Goal: Communication & Community: Share content

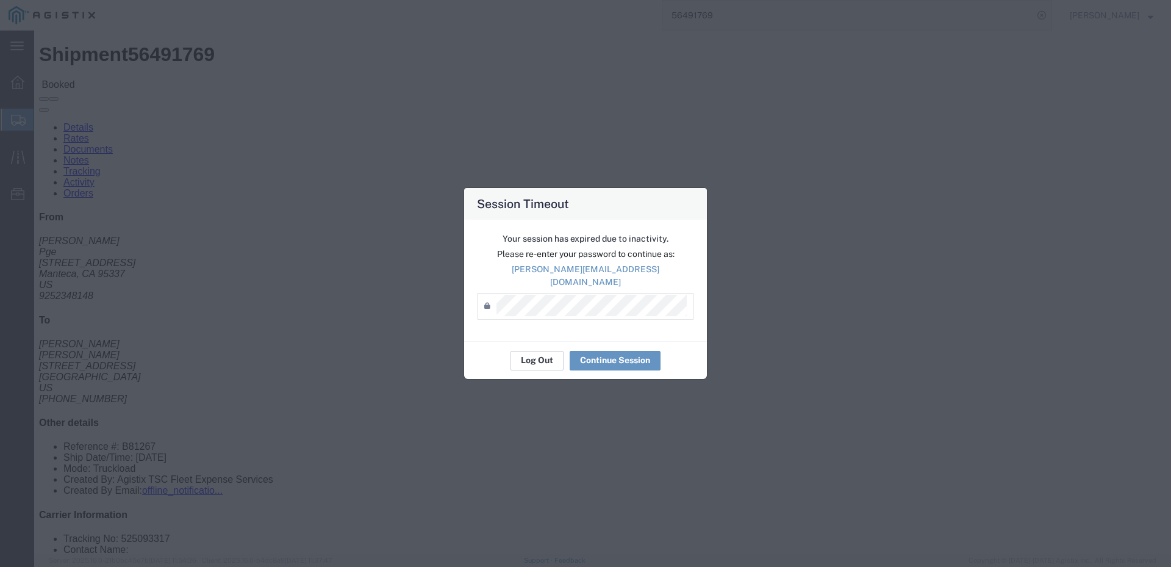
click at [554, 351] on button "Log Out" at bounding box center [537, 361] width 53 height 20
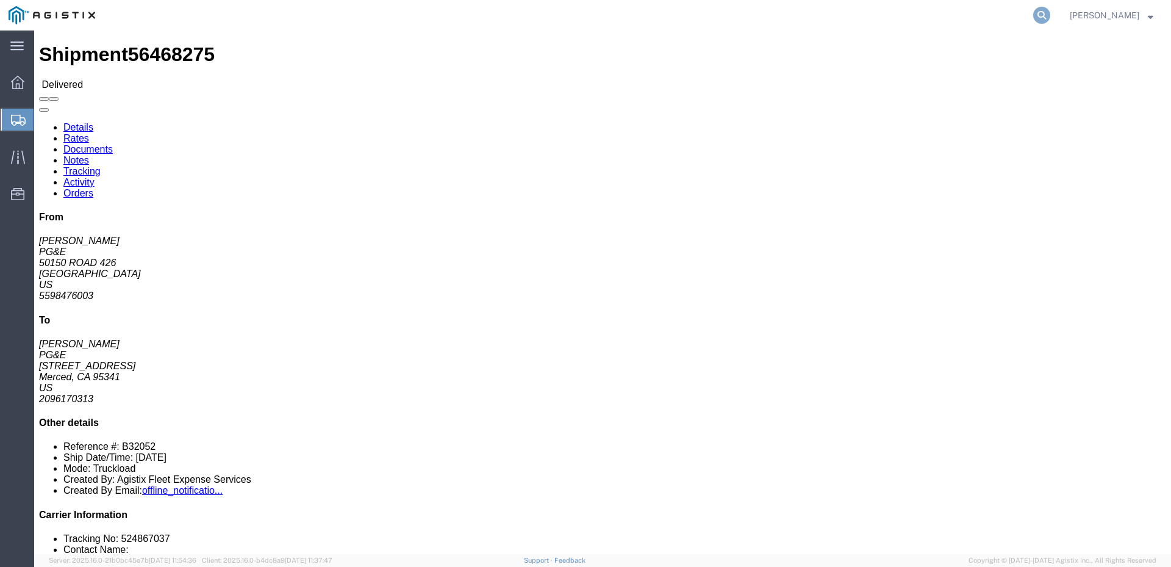
click at [1050, 17] on icon at bounding box center [1041, 15] width 17 height 17
type input "56490588"
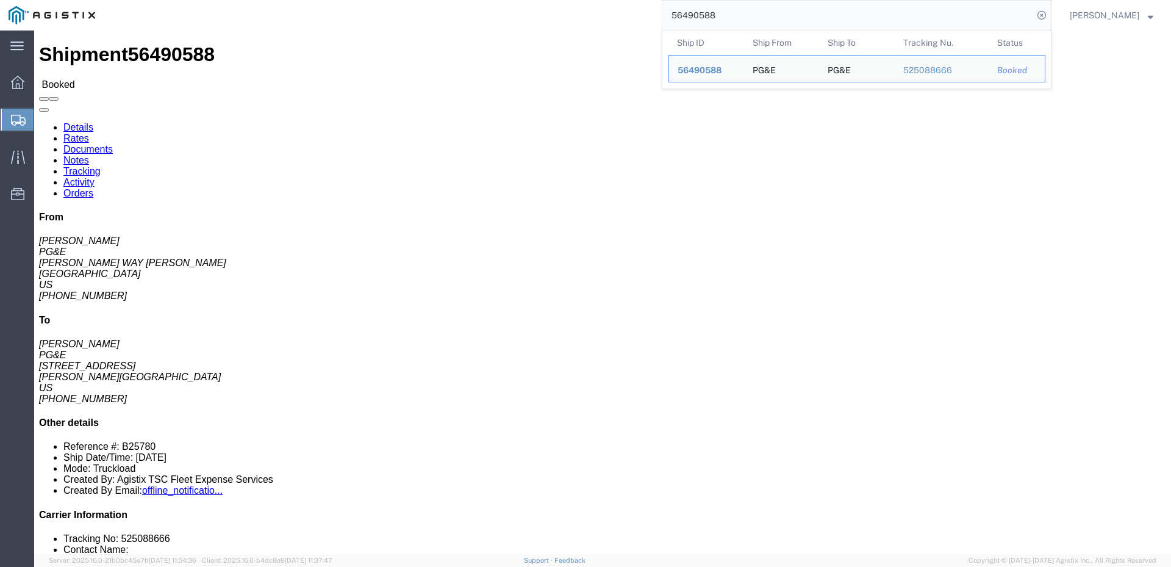
click at [620, 18] on div "56490588 Ship ID Ship From Ship To Tracking Nu. Status Ship ID 56490588 Ship Fr…" at bounding box center [578, 15] width 948 height 30
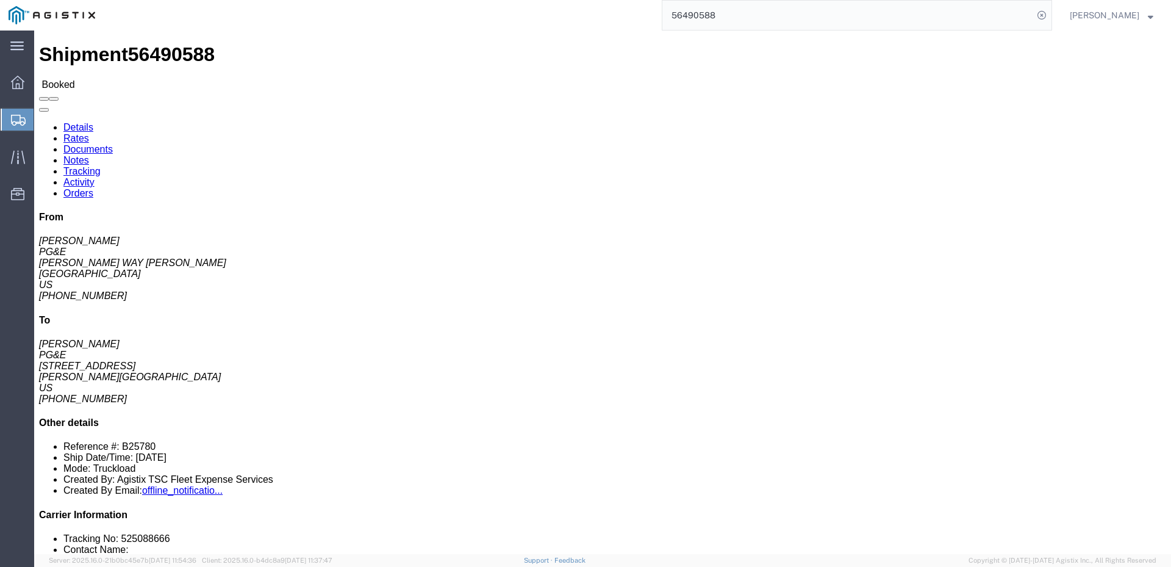
click span
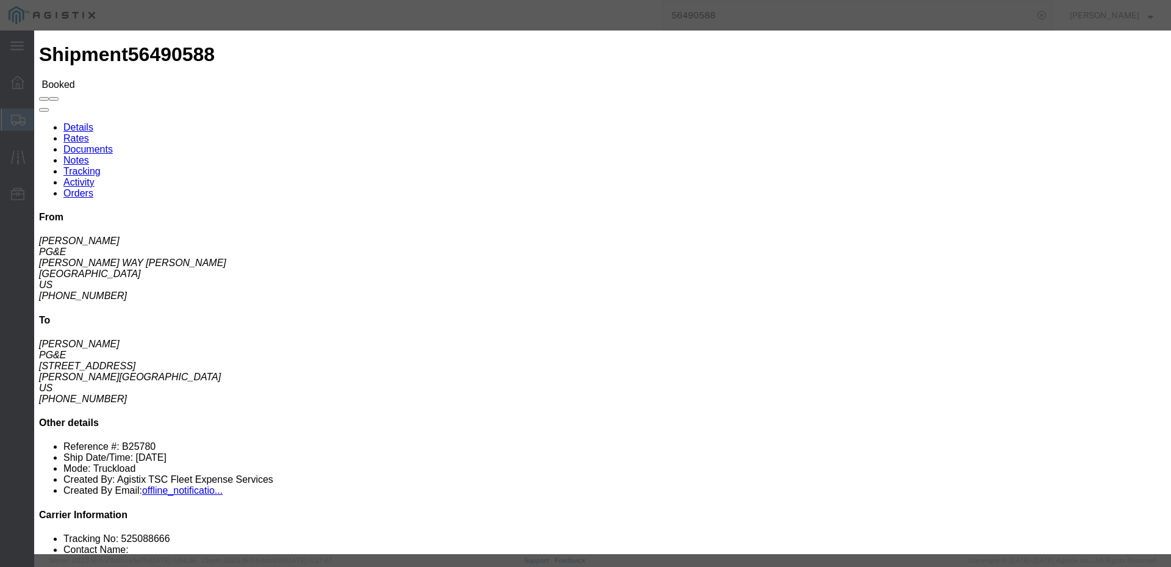
click input "text"
type input "mzarco@epplerinc.com"
click input "PGE Fleet Bill Of Lading"
checkbox input "true"
click input "B25780.jpg"
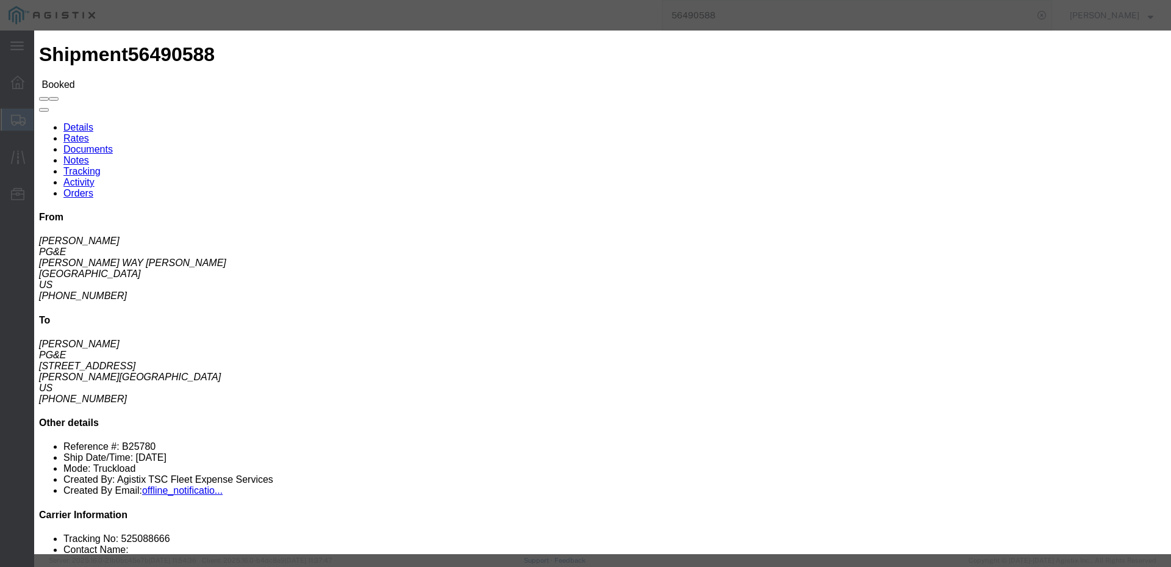
checkbox input "true"
click button "Send"
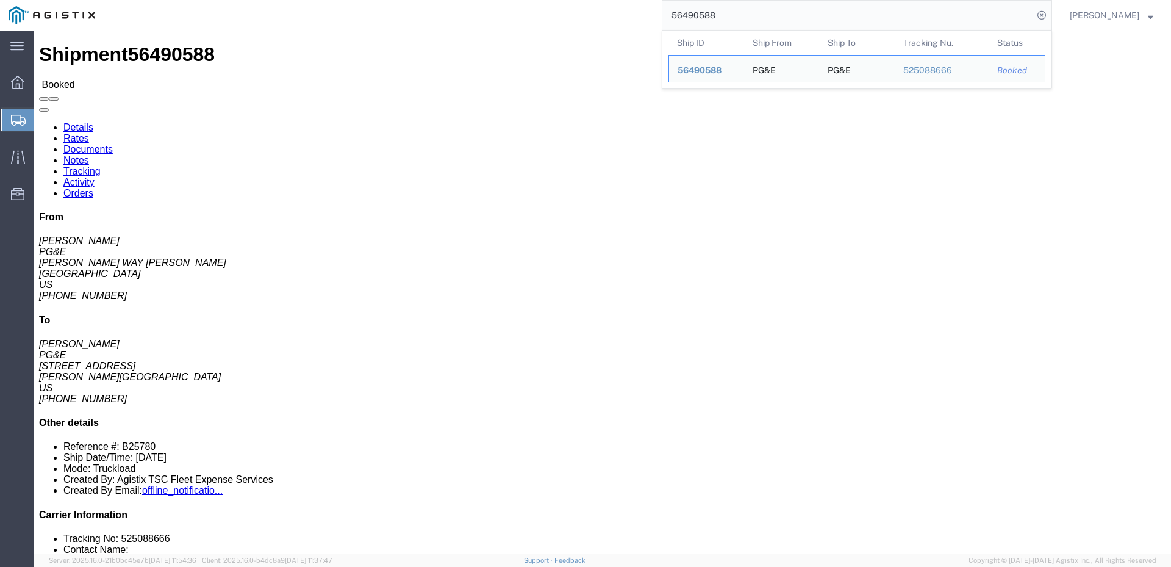
click at [761, 15] on input "56490588" at bounding box center [847, 15] width 371 height 29
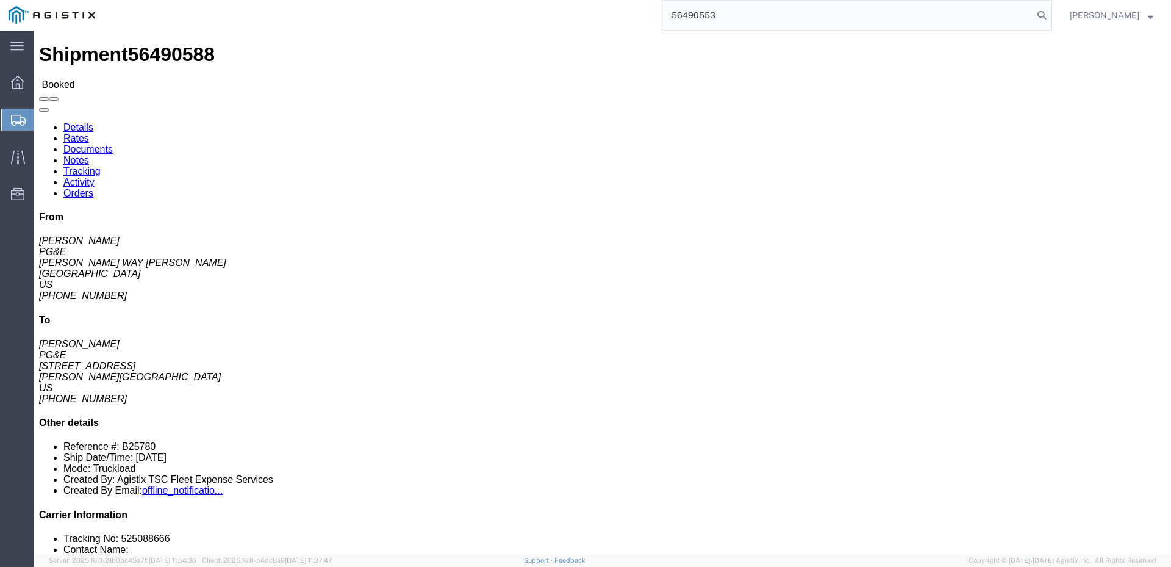
type input "56490553"
click span
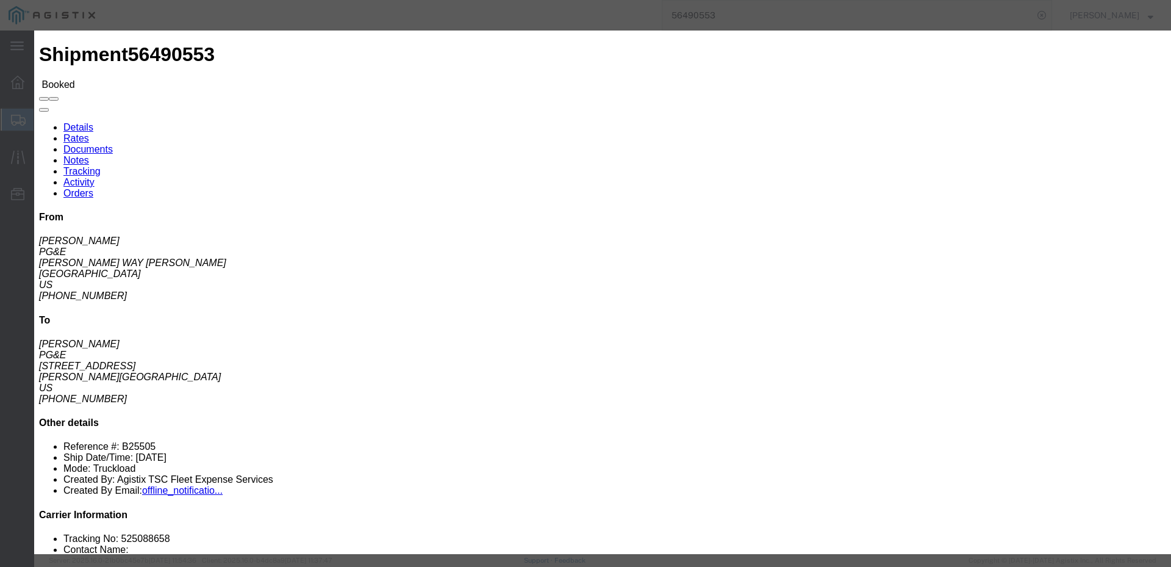
click input "text"
type input "jnunez@epplerinc.com"
click ul "B25505.jpg PGE Fleet Bill Of Lading PGE Packing List Shipping Label"
click input "PGE Fleet Bill Of Lading"
checkbox input "true"
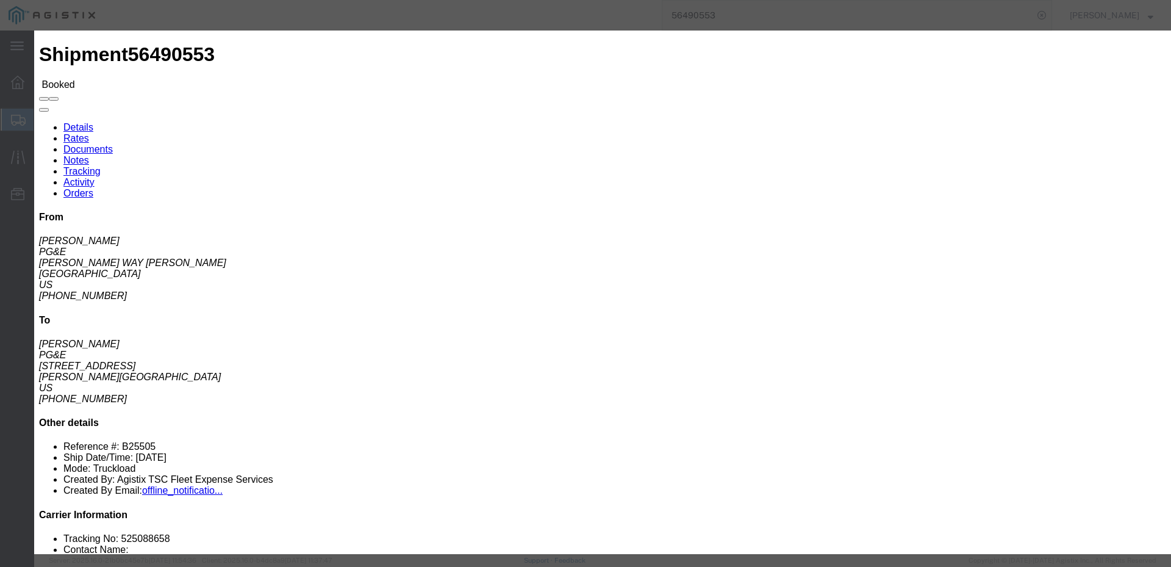
click button "Send"
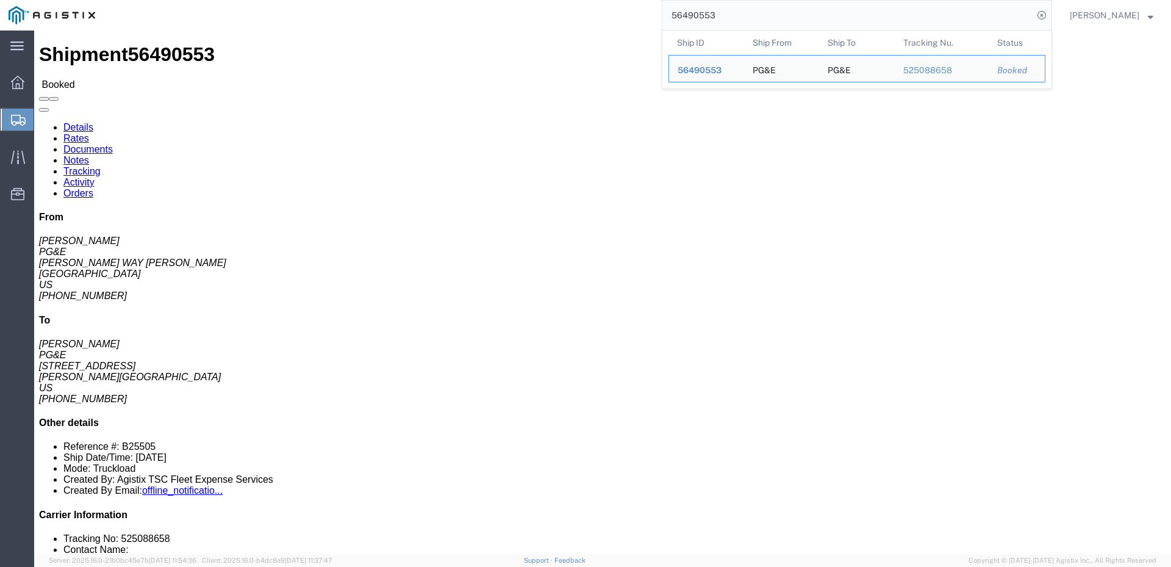
click at [739, 22] on input "56490553" at bounding box center [847, 15] width 371 height 29
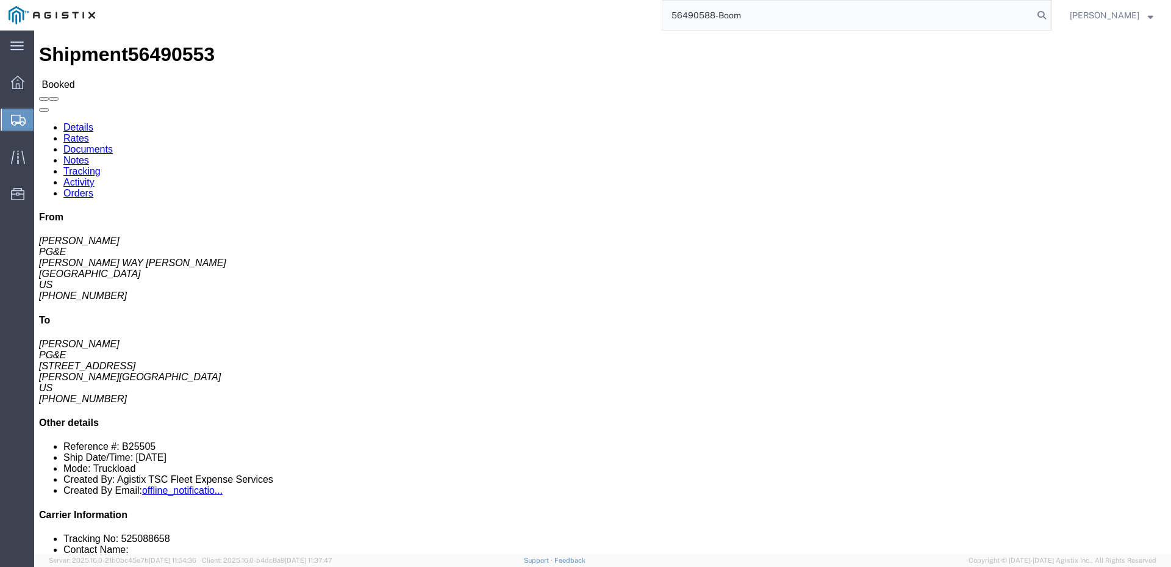
type input "56490588-Boom"
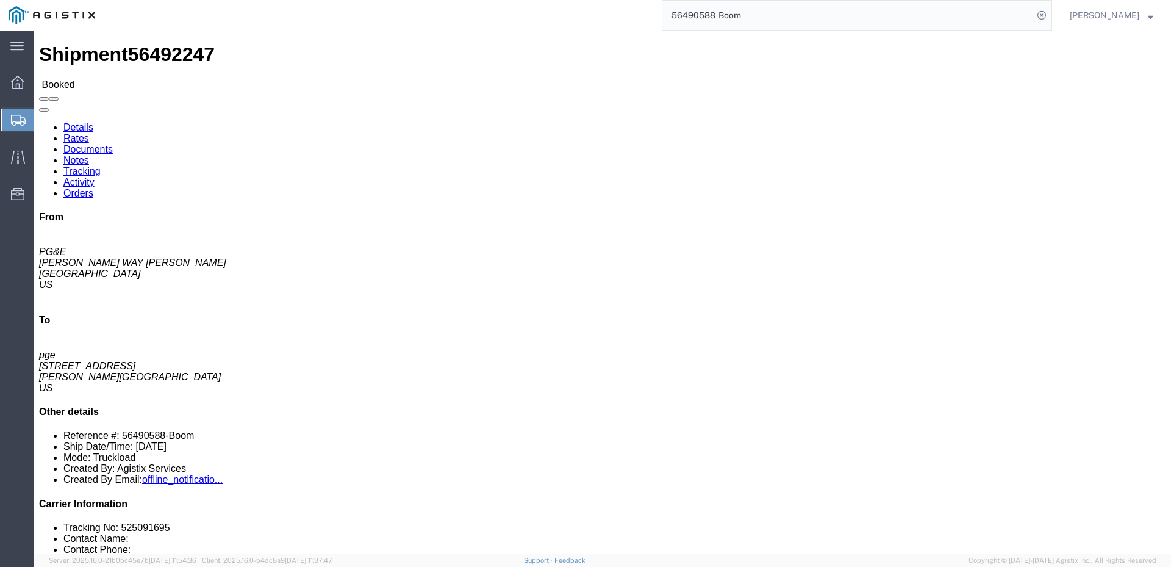
click span
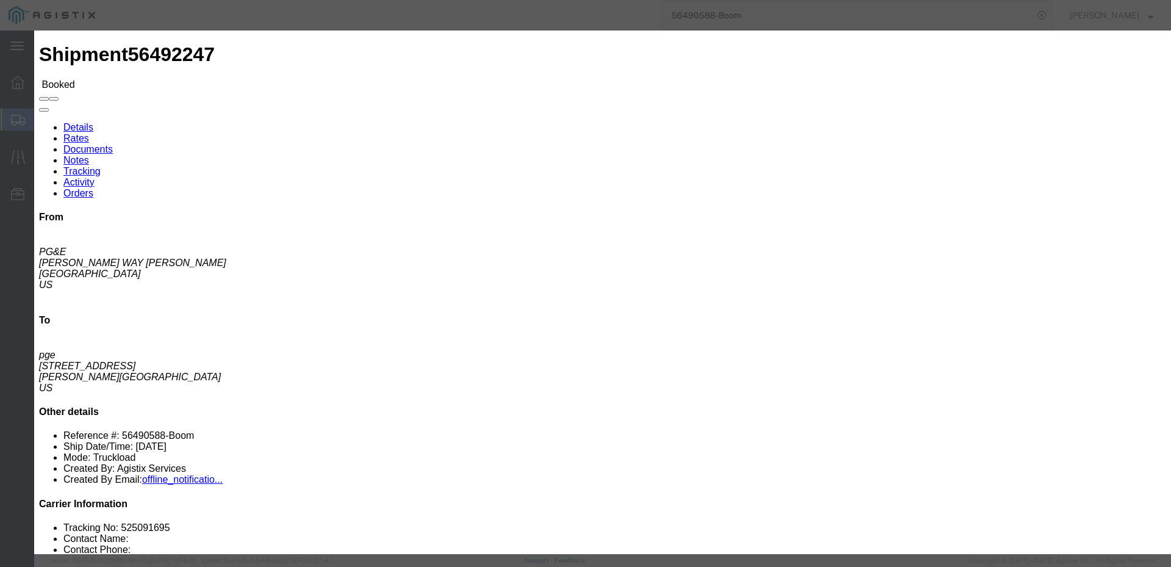
click input "text"
type input "mmoreno@epplerinc.com"
click input "PGE Bill Of Lading"
checkbox input "true"
click button "Send"
